Goal: Task Accomplishment & Management: Manage account settings

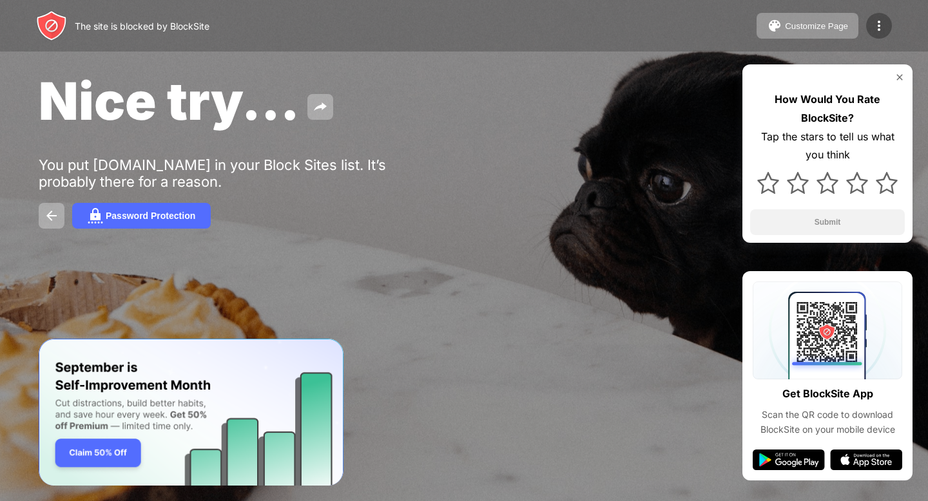
click at [879, 23] on img at bounding box center [878, 25] width 15 height 15
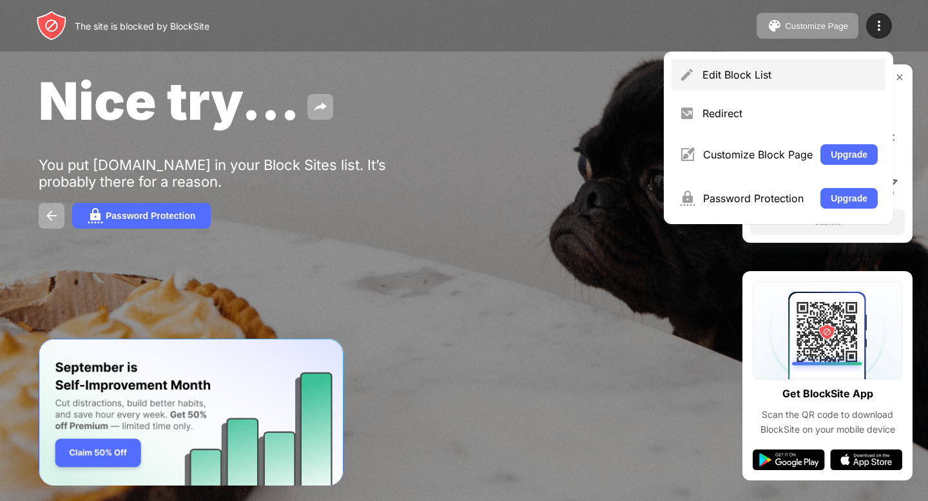
click at [737, 72] on div "Edit Block List" at bounding box center [789, 74] width 175 height 13
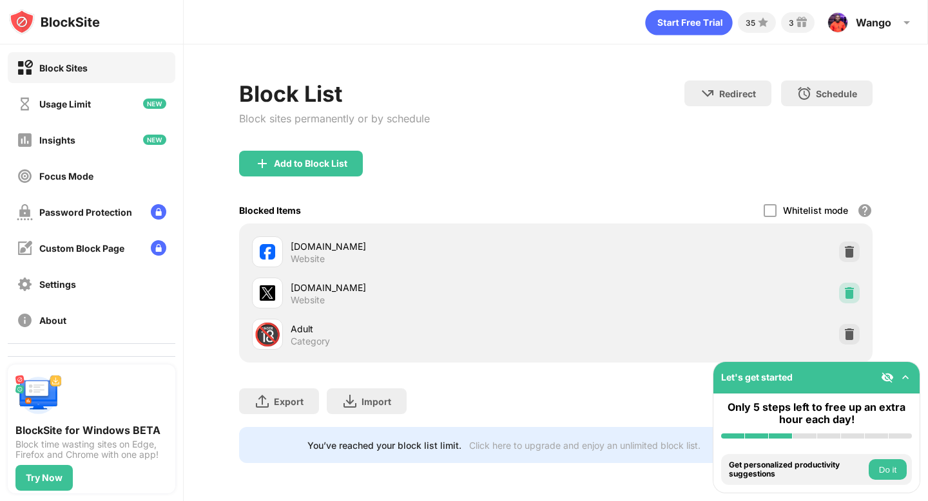
click at [849, 295] on img at bounding box center [849, 293] width 13 height 13
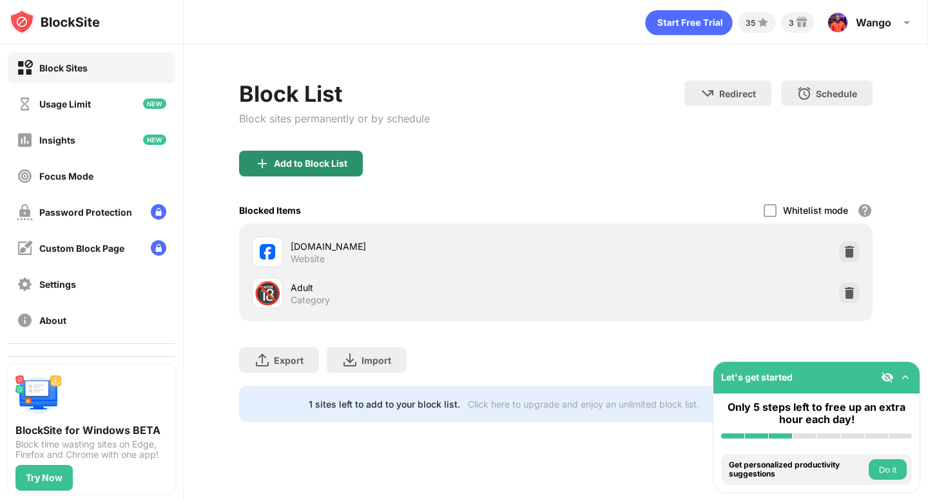
click at [259, 171] on div "Add to Block List" at bounding box center [301, 164] width 124 height 26
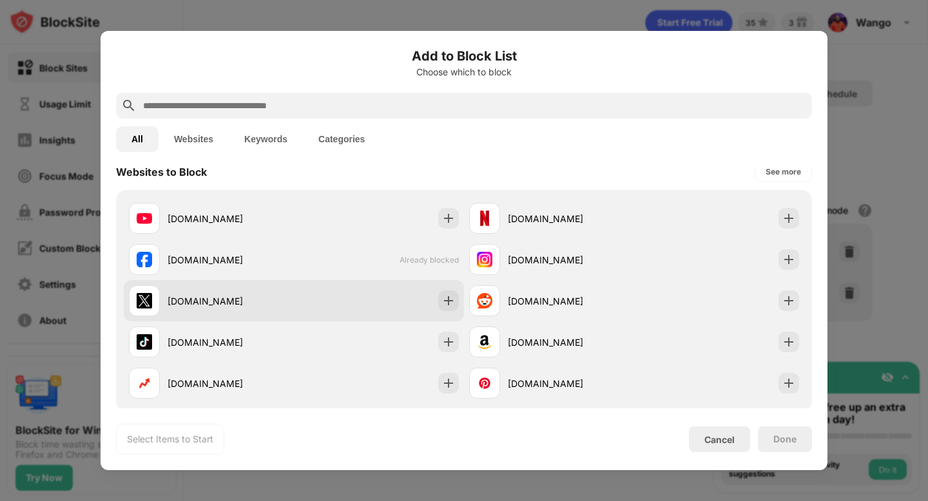
scroll to position [207, 0]
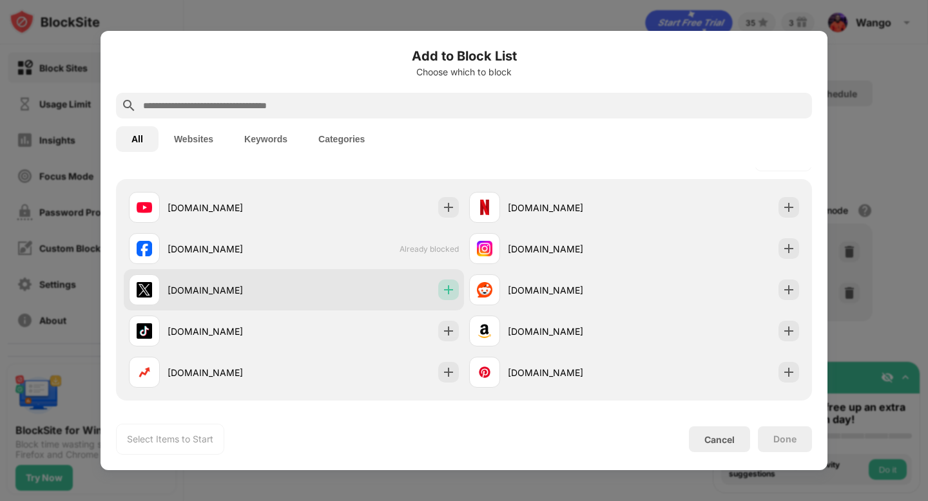
click at [450, 298] on div at bounding box center [448, 290] width 21 height 21
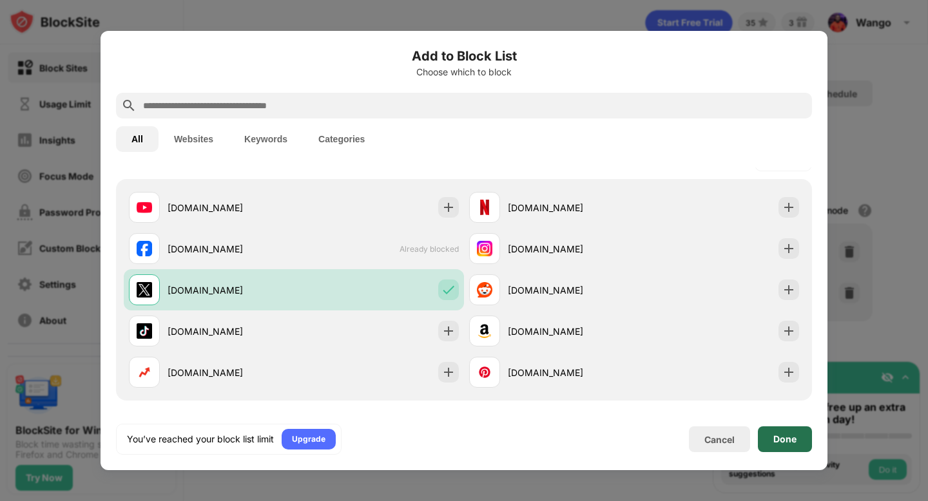
click at [776, 443] on div "Done" at bounding box center [784, 439] width 23 height 10
